Goal: Browse casually

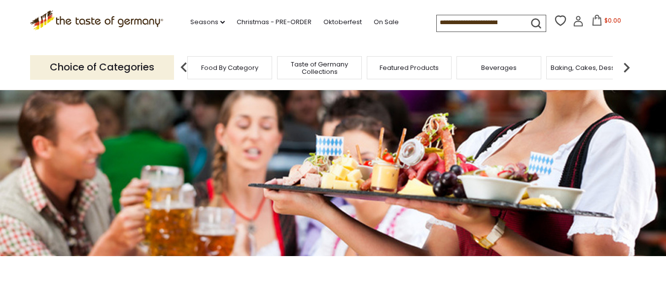
click at [236, 71] on span "Food By Category" at bounding box center [229, 67] width 57 height 7
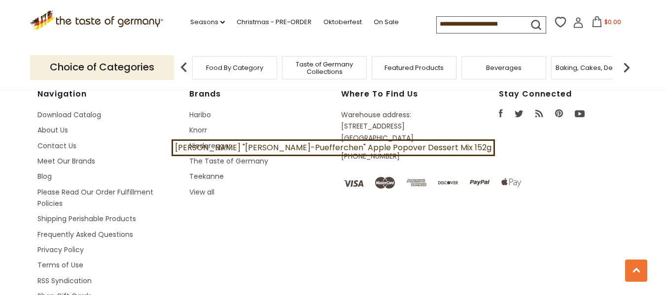
scroll to position [2907, 0]
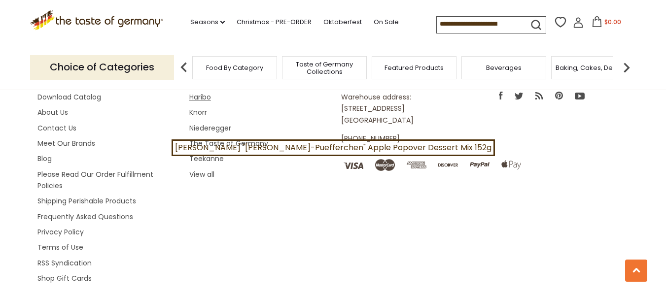
click at [204, 102] on link "Haribo" at bounding box center [200, 97] width 22 height 10
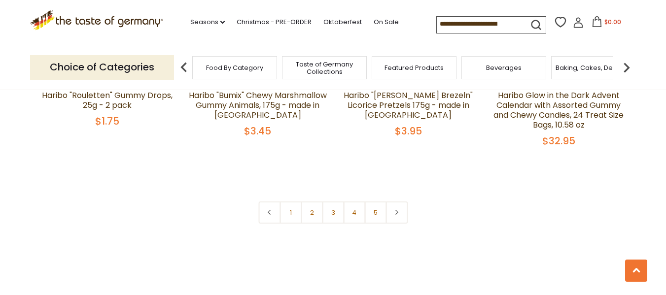
scroll to position [2217, 0]
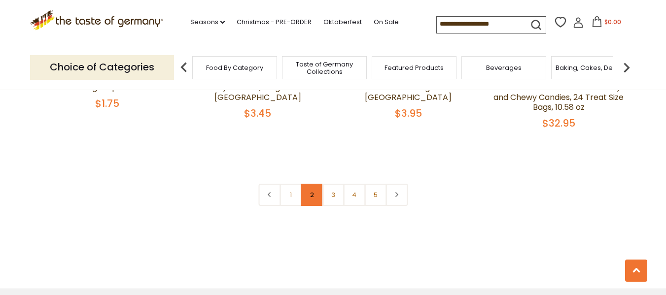
click at [315, 206] on link "2" at bounding box center [312, 195] width 22 height 22
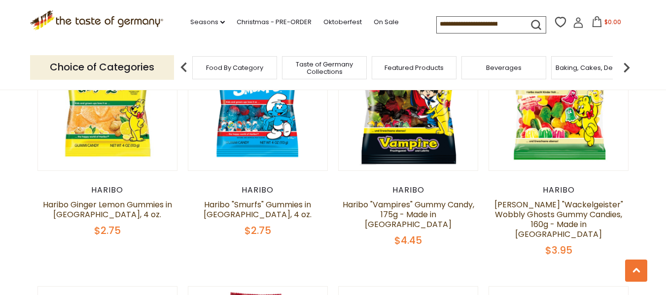
scroll to position [922, 0]
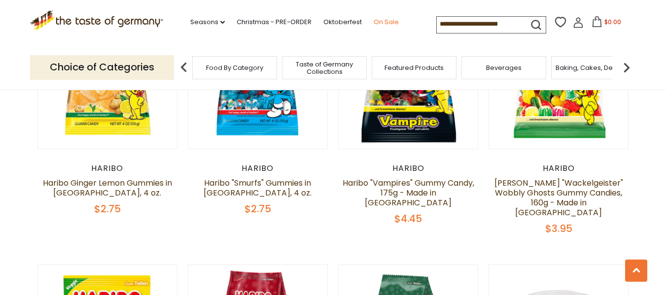
click at [386, 19] on link "On Sale" at bounding box center [385, 22] width 25 height 11
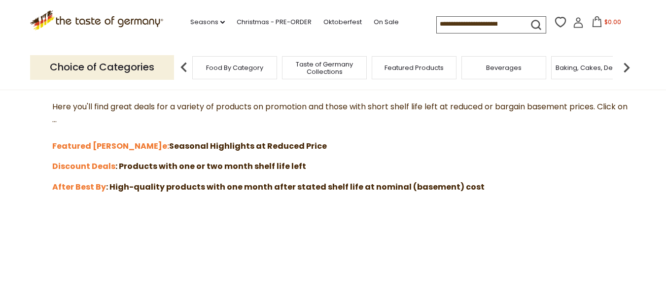
scroll to position [296, 0]
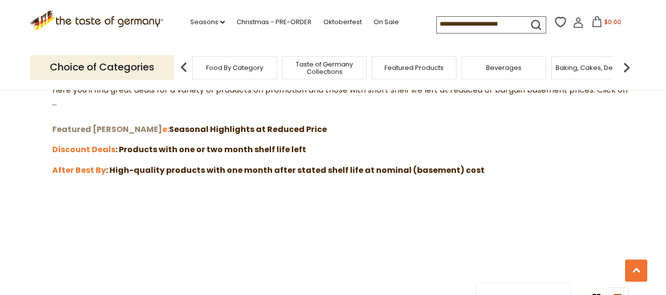
click at [85, 135] on strong "Featured [PERSON_NAME]" at bounding box center [107, 129] width 110 height 11
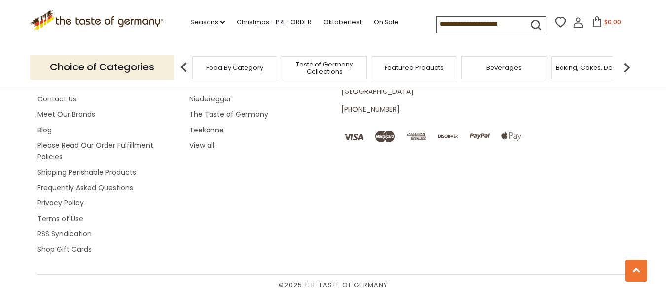
scroll to position [1216, 0]
click at [218, 111] on link "The Taste of Germany" at bounding box center [228, 114] width 79 height 10
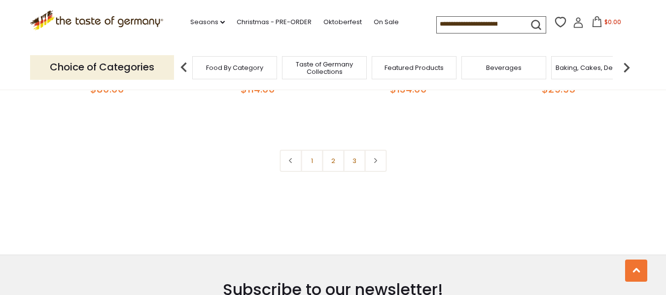
scroll to position [2266, 0]
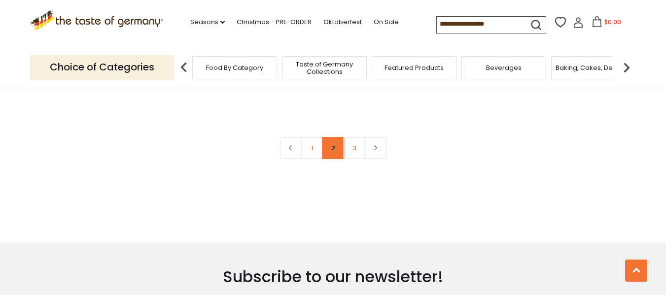
click at [331, 159] on link "2" at bounding box center [333, 148] width 22 height 22
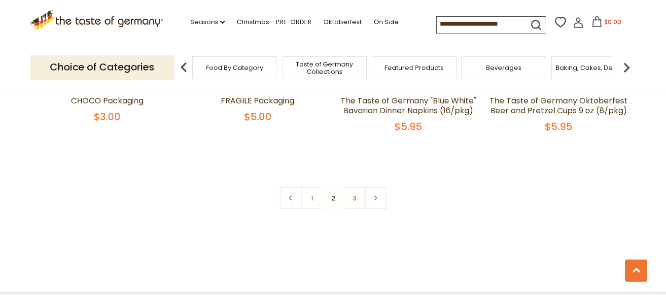
scroll to position [2302, 0]
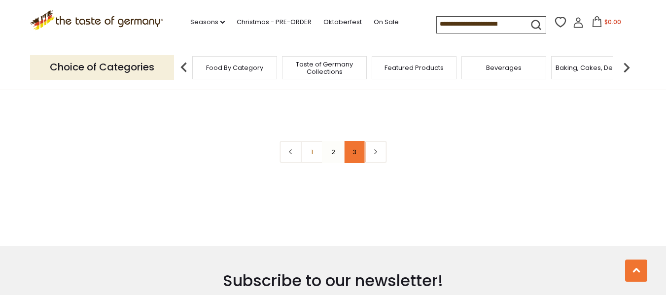
click at [357, 163] on link "3" at bounding box center [354, 152] width 22 height 22
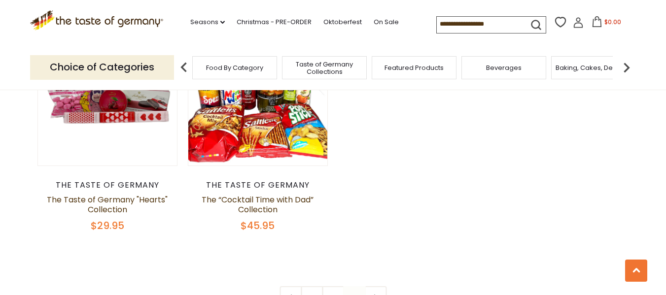
scroll to position [1366, 0]
